Goal: Browse casually

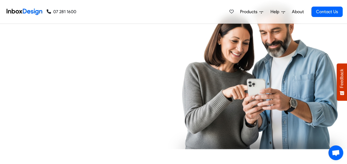
checkbox input "true"
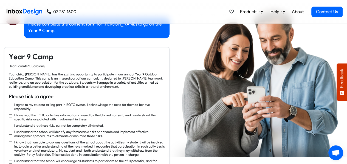
checkbox input "true"
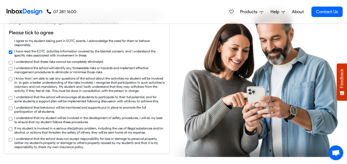
checkbox input "true"
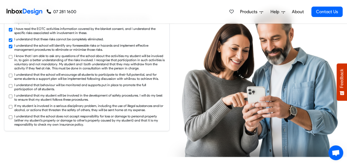
checkbox input "true"
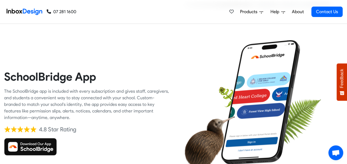
scroll to position [1093, 0]
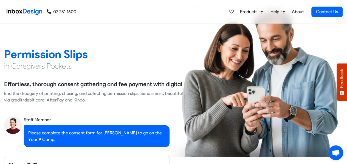
checkbox input "false"
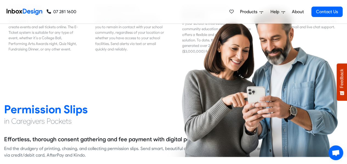
checkbox input "false"
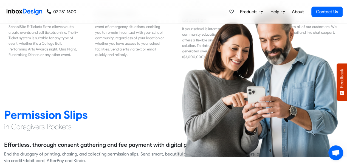
checkbox input "false"
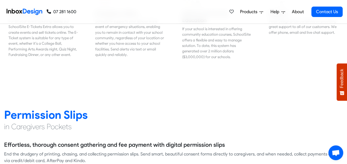
checkbox input "false"
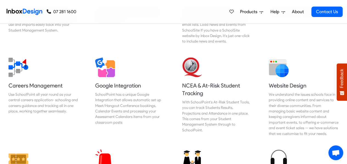
checkbox input "false"
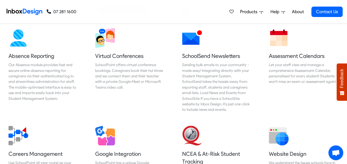
checkbox input "false"
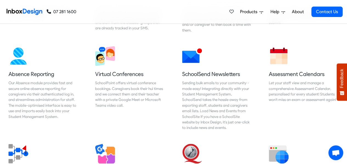
checkbox input "false"
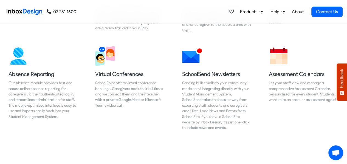
scroll to position [123, 0]
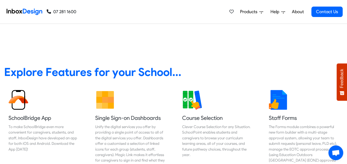
checkbox input "false"
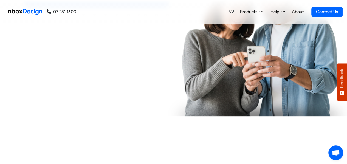
checkbox input "true"
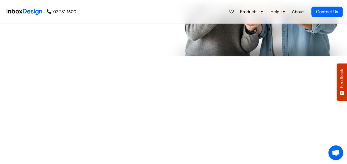
checkbox input "true"
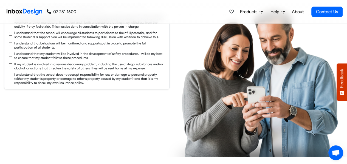
checkbox input "true"
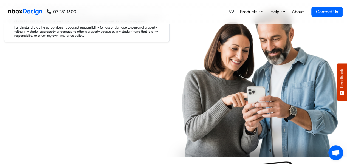
checkbox input "true"
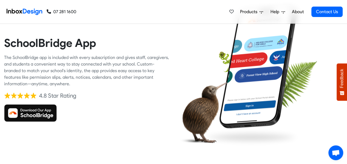
checkbox input "true"
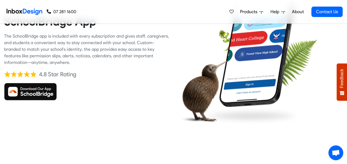
checkbox input "true"
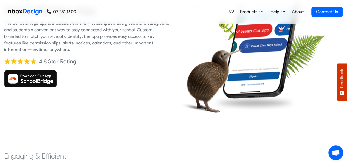
checkbox input "true"
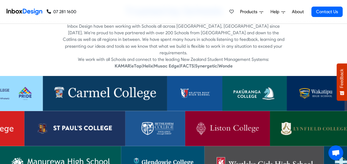
scroll to position [1518, 0]
